Goal: Check status: Check status

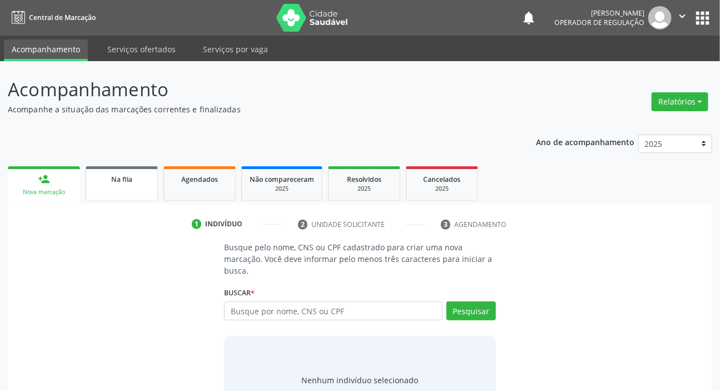
click at [137, 189] on link "Na fila" at bounding box center [122, 183] width 72 height 34
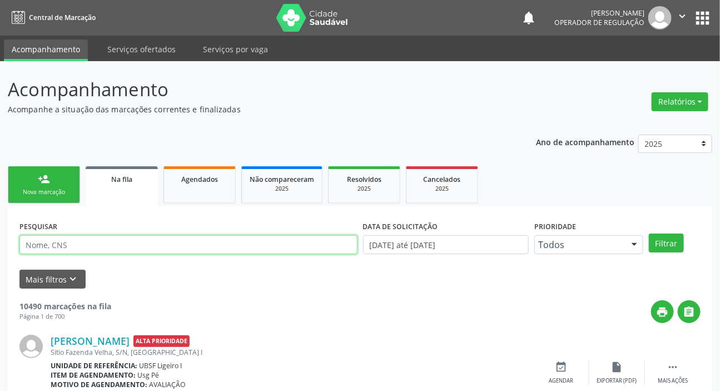
click at [128, 245] on input "text" at bounding box center [188, 244] width 338 height 19
paste input "705 4054 1890 4894"
type input "705 4054 1890 4894"
click at [649, 233] on button "Filtrar" at bounding box center [666, 242] width 35 height 19
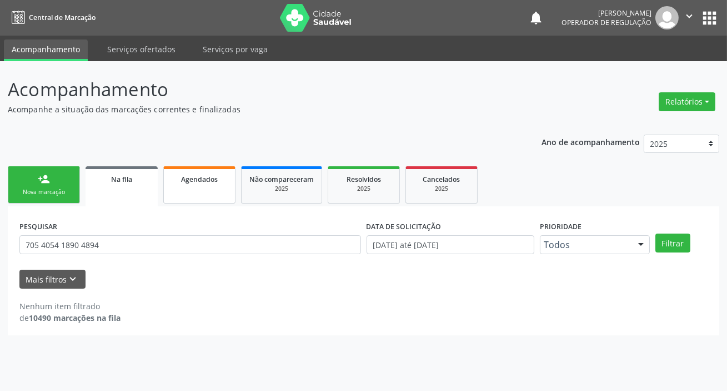
click at [184, 178] on span "Agendados" at bounding box center [199, 178] width 37 height 9
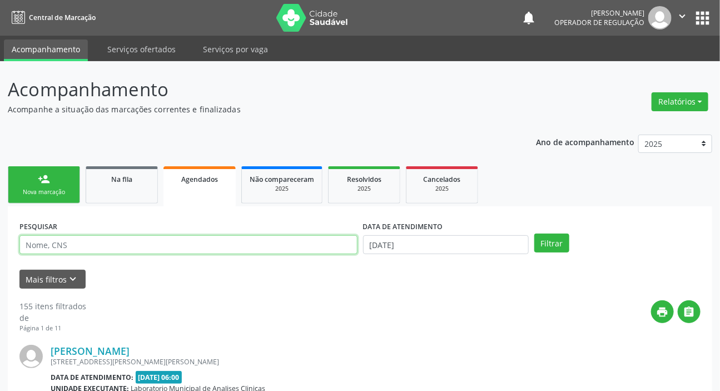
drag, startPoint x: 184, startPoint y: 178, endPoint x: 168, endPoint y: 245, distance: 69.0
click at [168, 245] on input "text" at bounding box center [188, 244] width 338 height 19
paste input "705 4054 1890 4894"
type input "705 4054 1890 4894"
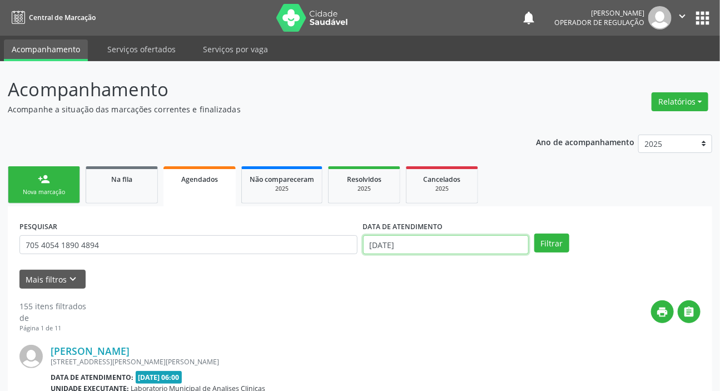
click at [400, 243] on input "[DATE]" at bounding box center [446, 244] width 166 height 19
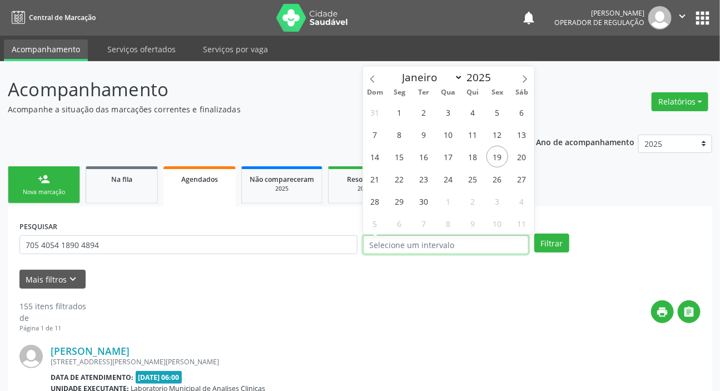
click at [534, 233] on button "Filtrar" at bounding box center [551, 242] width 35 height 19
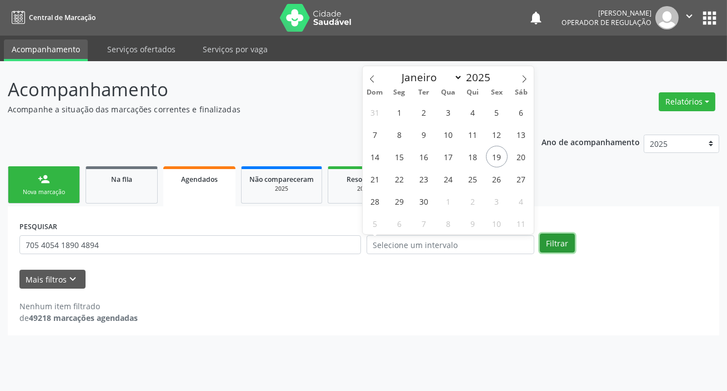
click at [549, 240] on button "Filtrar" at bounding box center [557, 242] width 35 height 19
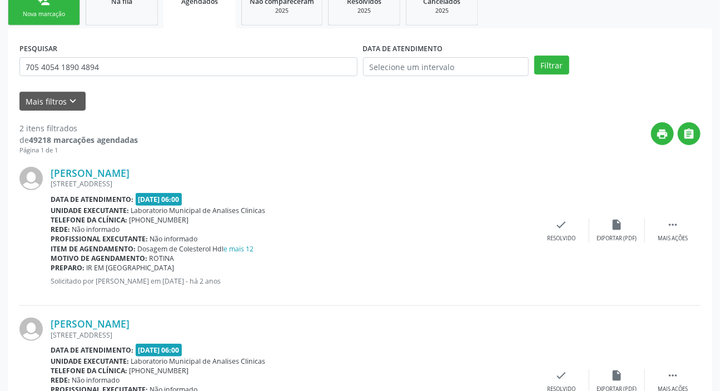
scroll to position [9, 0]
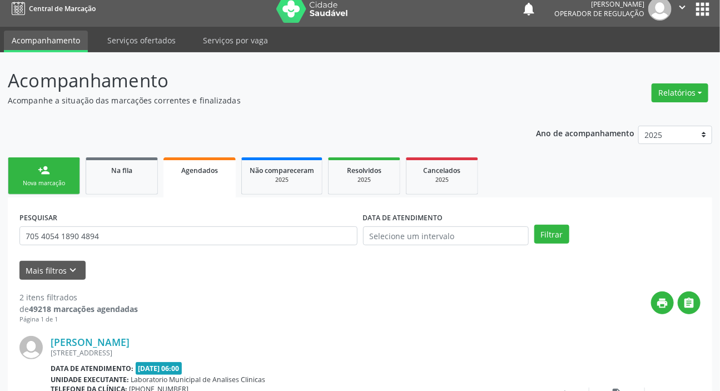
click at [711, 10] on button "apps" at bounding box center [701, 8] width 19 height 19
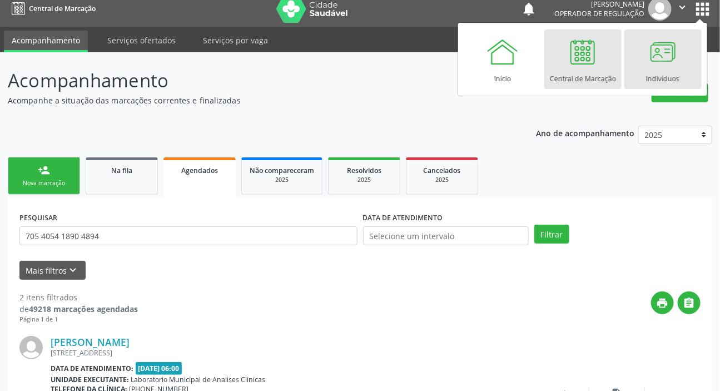
click at [646, 63] on div at bounding box center [662, 51] width 33 height 33
